Goal: Task Accomplishment & Management: Complete application form

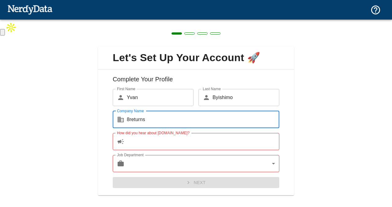
type input "8returns"
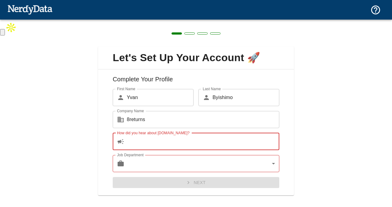
click at [201, 145] on input "How did you hear about [DOMAIN_NAME]?" at bounding box center [203, 141] width 153 height 17
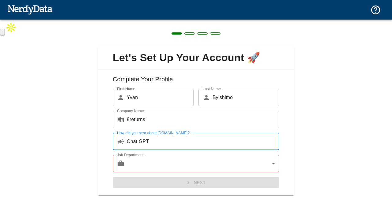
type input "Chat GPT"
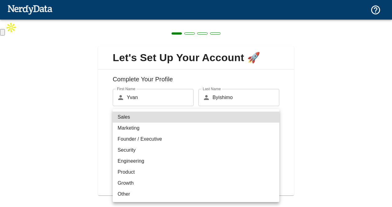
click at [198, 36] on body "Technologies Domains Pricing Products Create a Report Create a list of websites…" at bounding box center [196, 18] width 392 height 36
click at [139, 120] on li "Sales" at bounding box center [196, 117] width 167 height 11
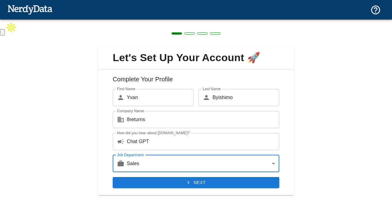
click at [171, 181] on button "Next" at bounding box center [196, 182] width 167 height 11
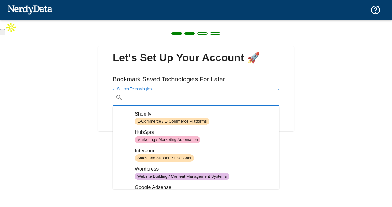
click at [176, 98] on input "Search Technologies" at bounding box center [200, 98] width 151 height 12
type input "8"
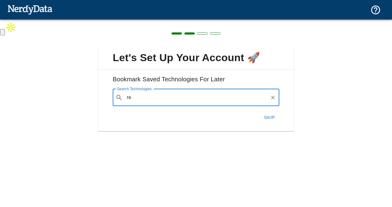
type input "r"
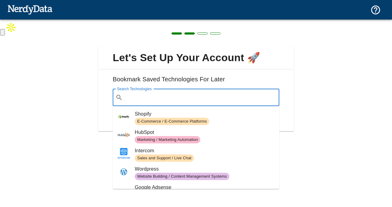
click at [187, 112] on span "Shopify" at bounding box center [205, 114] width 140 height 7
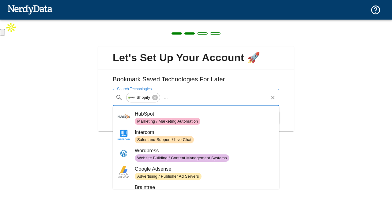
click at [193, 95] on input "Search Technologies" at bounding box center [218, 98] width 97 height 12
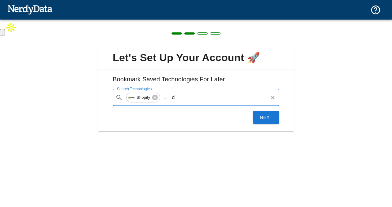
type input "c"
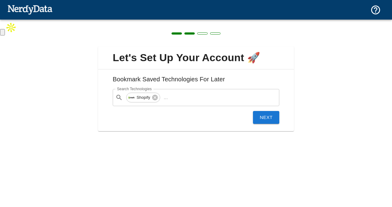
click at [298, 87] on div "Let's Set Up Your Account 🚀 Bookmark Saved Technologies For Later Search Techno…" at bounding box center [196, 85] width 392 height 131
click at [268, 118] on button "Next" at bounding box center [266, 117] width 26 height 13
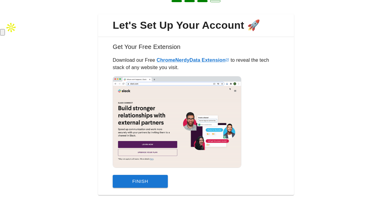
scroll to position [40, 0]
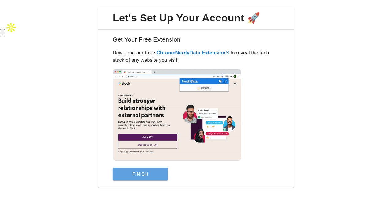
click at [159, 175] on button "Finish" at bounding box center [140, 174] width 55 height 13
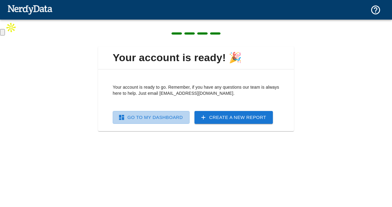
click at [173, 117] on link "Go To My Dashboard" at bounding box center [151, 117] width 77 height 13
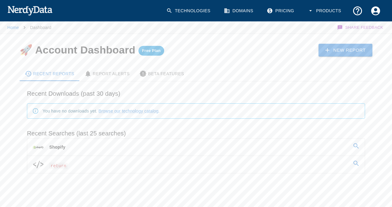
click at [107, 147] on link "Shopify" at bounding box center [196, 147] width 338 height 17
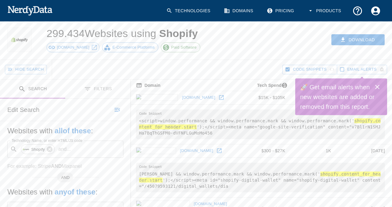
scroll to position [19, 0]
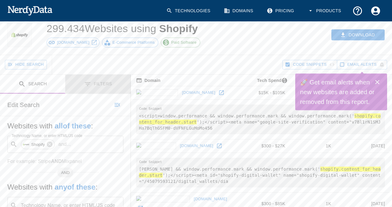
click at [93, 83] on button "Filters" at bounding box center [97, 84] width 65 height 19
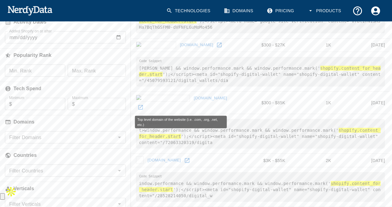
scroll to position [122, 0]
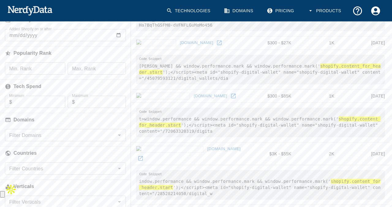
click at [48, 69] on input "Min. Rank" at bounding box center [35, 69] width 60 height 12
click at [43, 130] on div "Filter Domains" at bounding box center [65, 135] width 121 height 12
type input "100000"
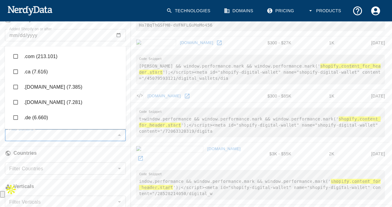
click at [17, 121] on input "checkbox" at bounding box center [16, 118] width 12 height 12
checkbox input "true"
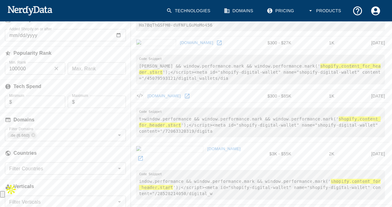
click at [133, 119] on td "t>window.performance && window.performance.mark && window.performance.mark(' sh…" at bounding box center [260, 123] width 259 height 40
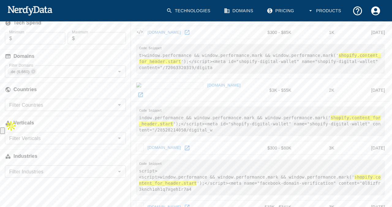
scroll to position [186, 0]
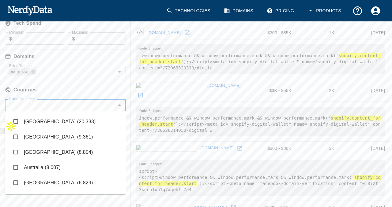
click at [58, 109] on input "Filter Countries" at bounding box center [60, 105] width 107 height 9
click at [52, 184] on li "Germany (6.829)" at bounding box center [65, 183] width 121 height 15
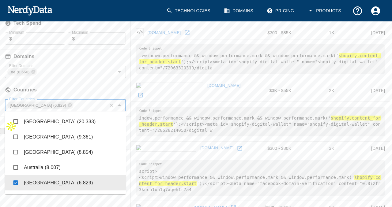
checkbox input "true"
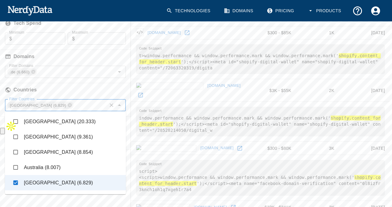
click at [132, 88] on td "harpercollins.com" at bounding box center [190, 90] width 119 height 23
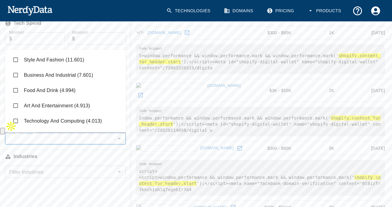
click at [85, 142] on input "Filter Verticals" at bounding box center [60, 139] width 107 height 9
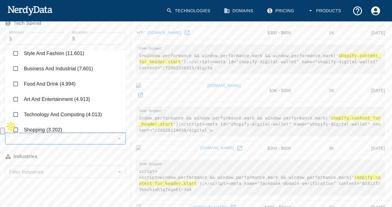
scroll to position [0, 0]
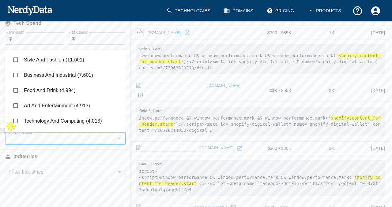
click at [73, 59] on li "Style And Fashion (11.601)" at bounding box center [65, 59] width 121 height 15
checkbox input "true"
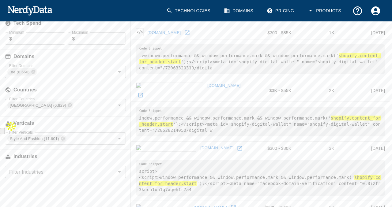
click at [136, 125] on pre "indow.performance && window.performance.mark && window.performance.mark(' shopi…" at bounding box center [260, 122] width 249 height 30
click at [102, 170] on input "Filter Industries" at bounding box center [60, 172] width 107 height 9
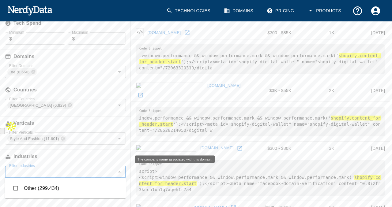
click at [119, 152] on h6 "Industries" at bounding box center [65, 156] width 131 height 13
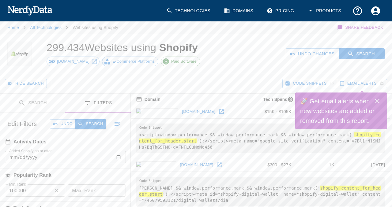
click at [91, 126] on button "Search" at bounding box center [90, 124] width 31 height 9
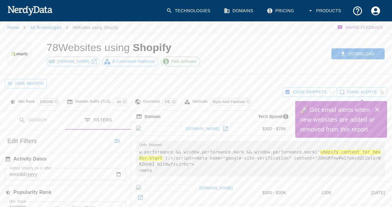
click at [381, 111] on icon "Close" at bounding box center [377, 109] width 7 height 7
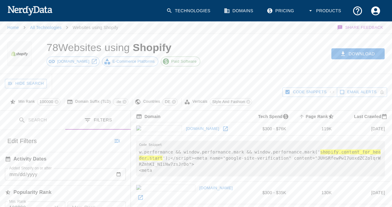
click at [223, 129] on icon at bounding box center [225, 129] width 5 height 5
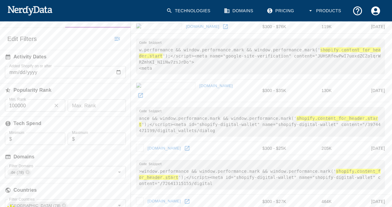
scroll to position [102, 0]
click at [60, 141] on input "1" at bounding box center [38, 139] width 53 height 12
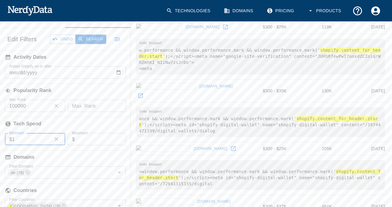
type input "1"
type input "5000"
click at [88, 39] on button "Search" at bounding box center [90, 39] width 31 height 9
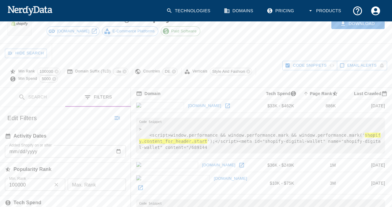
scroll to position [33, 0]
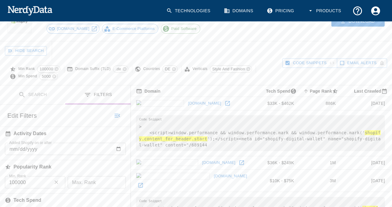
click at [187, 102] on link "artdeco.de" at bounding box center [205, 103] width 36 height 9
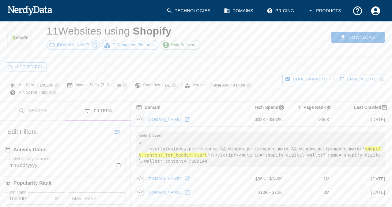
scroll to position [0, 0]
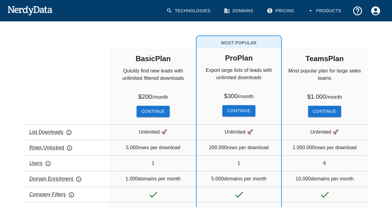
scroll to position [71, 0]
